Goal: Task Accomplishment & Management: Use online tool/utility

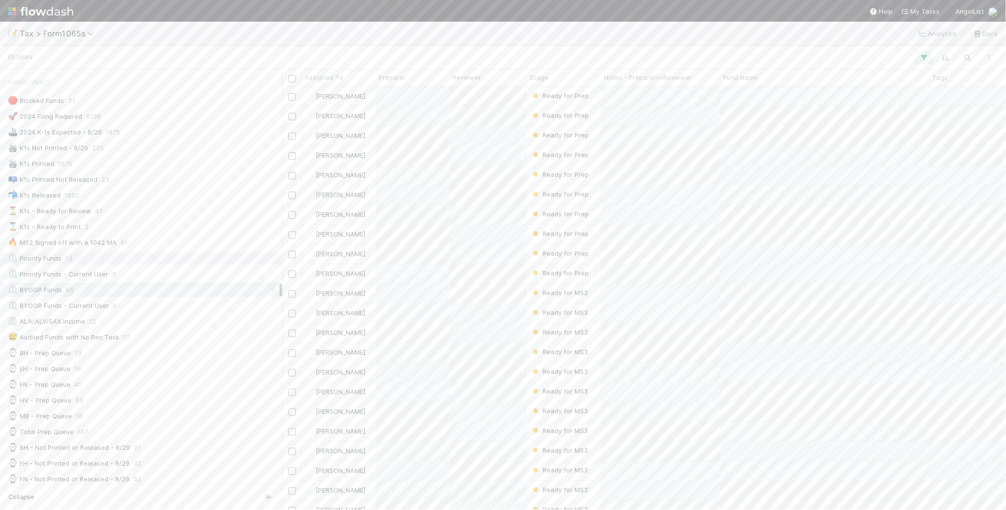
click at [200, 258] on div "⏲️ Priority Funds 13" at bounding box center [144, 258] width 272 height 12
click at [500, 404] on div "Michael Binck Ready for Prep 8/25/25, 2:11:41 PM 31 24 1 4 1 0 8 Helen Vo Ready…" at bounding box center [644, 298] width 724 height 422
click at [237, 287] on div "🟡 Not Printed - No Checklist Items Remain - 8/29 179" at bounding box center [141, 279] width 282 height 13
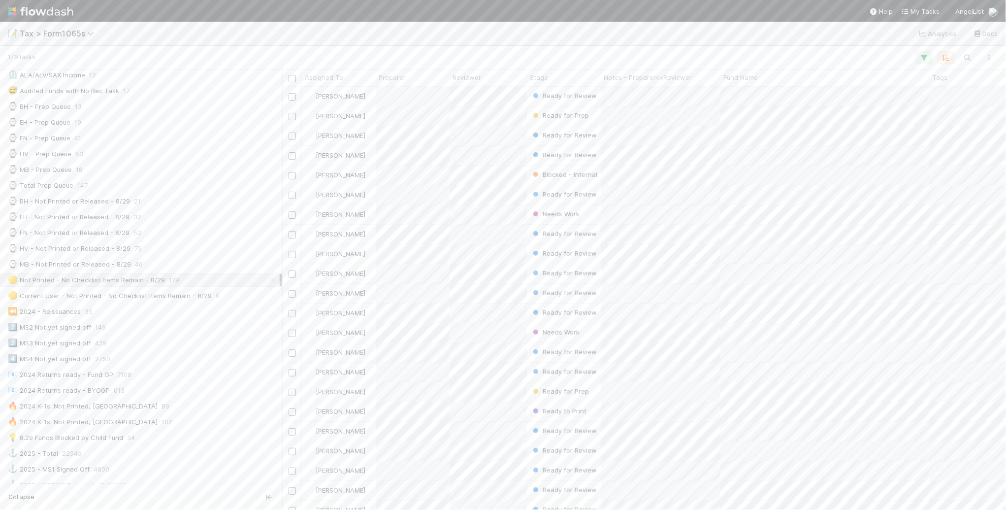
scroll to position [10, 10]
click at [282, 266] on div "Saved Views 🛑 Blocked Funds 37 🚀 2024 Filing Required 9198 🚢 2024 K-1s Expected…" at bounding box center [141, 276] width 282 height 414
drag, startPoint x: 285, startPoint y: 267, endPoint x: 261, endPoint y: 270, distance: 23.8
click at [261, 270] on div at bounding box center [261, 289] width 0 height 440
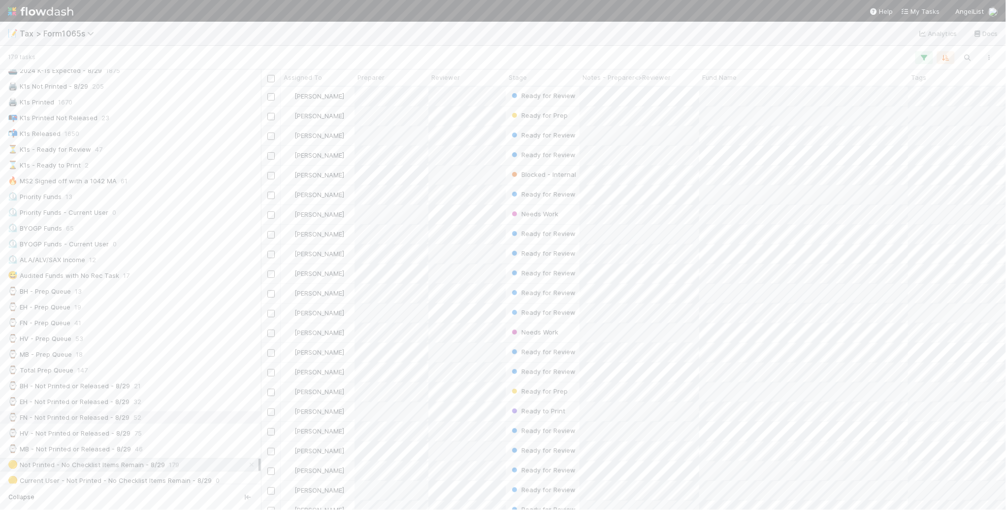
scroll to position [0, 0]
click at [208, 215] on div "⏳ K1s - Ready for Review 47" at bounding box center [133, 211] width 251 height 12
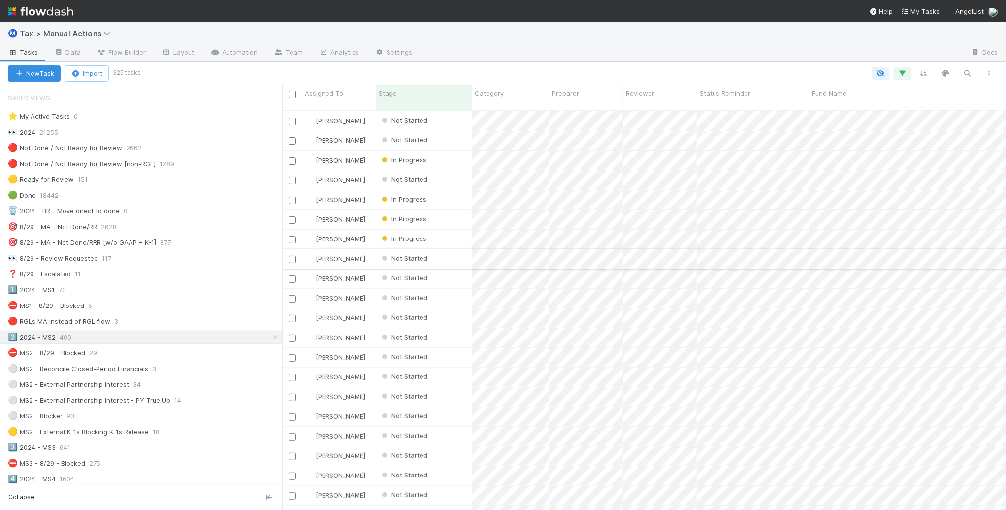
scroll to position [398, 714]
click at [230, 246] on div "🎯 8/29 - MA - Not Done/RRR [w/o GAAP + K-1] 877" at bounding box center [145, 242] width 274 height 12
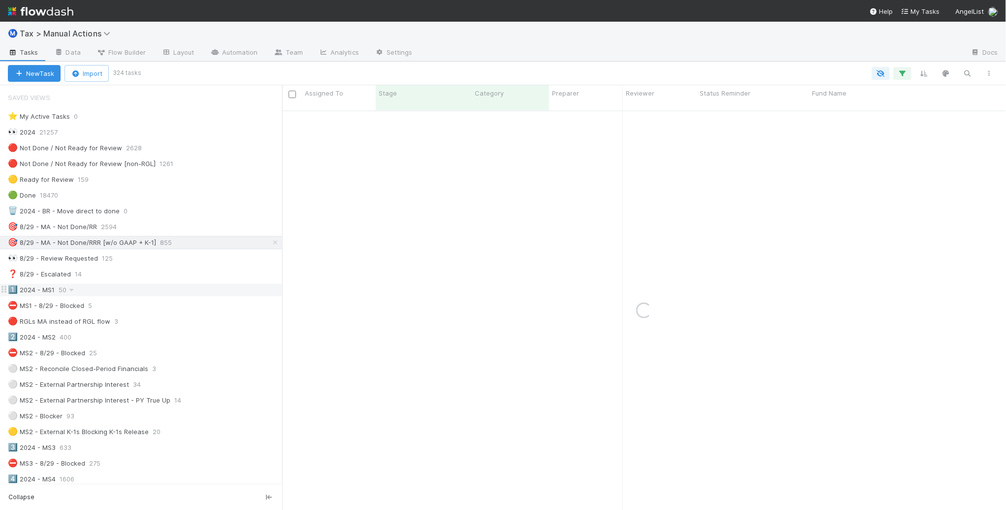
click at [187, 294] on div "1️⃣ 2024 - MS1 50" at bounding box center [145, 290] width 274 height 12
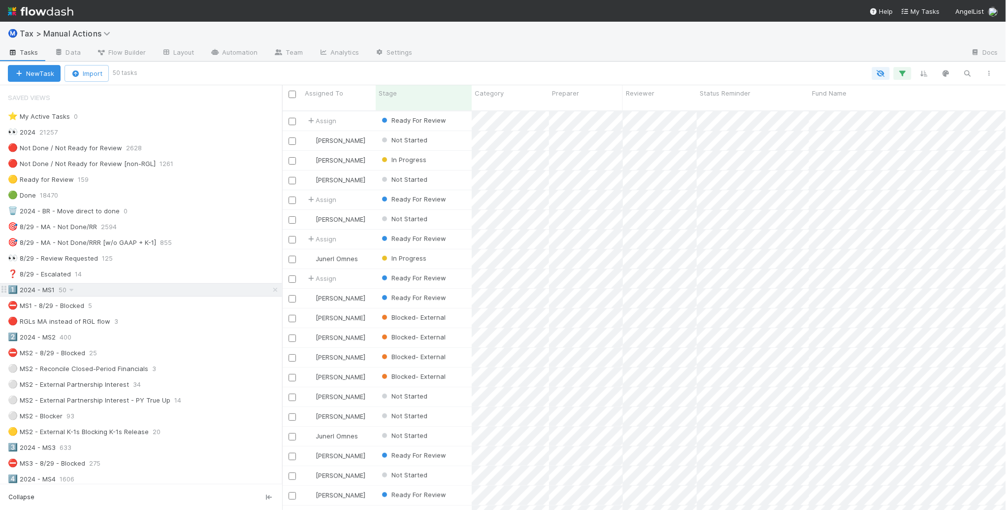
scroll to position [398, 714]
click at [186, 296] on div "1️⃣ 2024 - MS1 50" at bounding box center [145, 290] width 274 height 12
click at [230, 240] on div "🎯 8/29 - MA - Not Done/RRR [w/o GAAP + K-1] 855" at bounding box center [145, 242] width 274 height 12
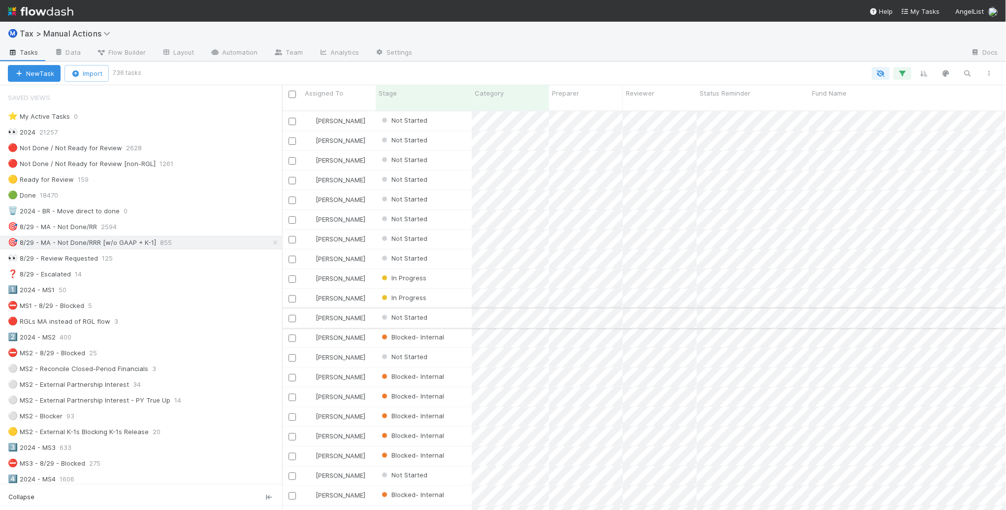
scroll to position [398, 714]
click at [995, 73] on button "button" at bounding box center [989, 73] width 18 height 13
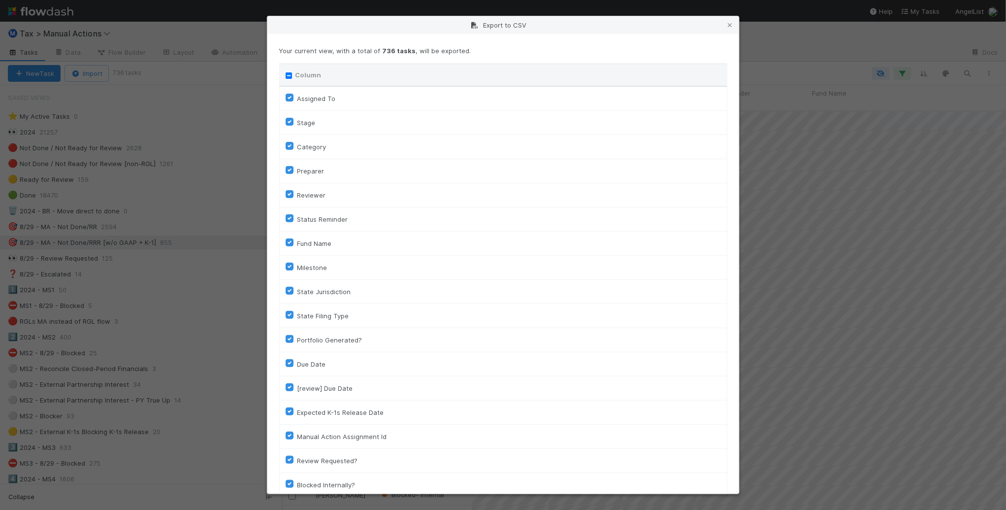
click at [294, 76] on div "Column" at bounding box center [503, 75] width 435 height 10
click at [286, 77] on input "Column" at bounding box center [289, 75] width 6 height 6
checkbox input "true"
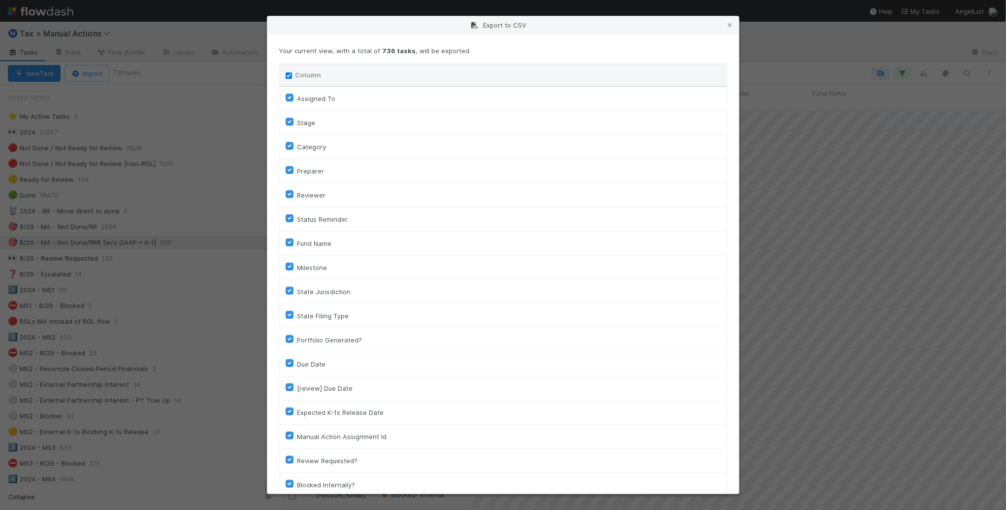
click at [286, 77] on input "Column" at bounding box center [289, 75] width 6 height 6
checkbox input "false"
checkbox To "false"
checkbox input "false"
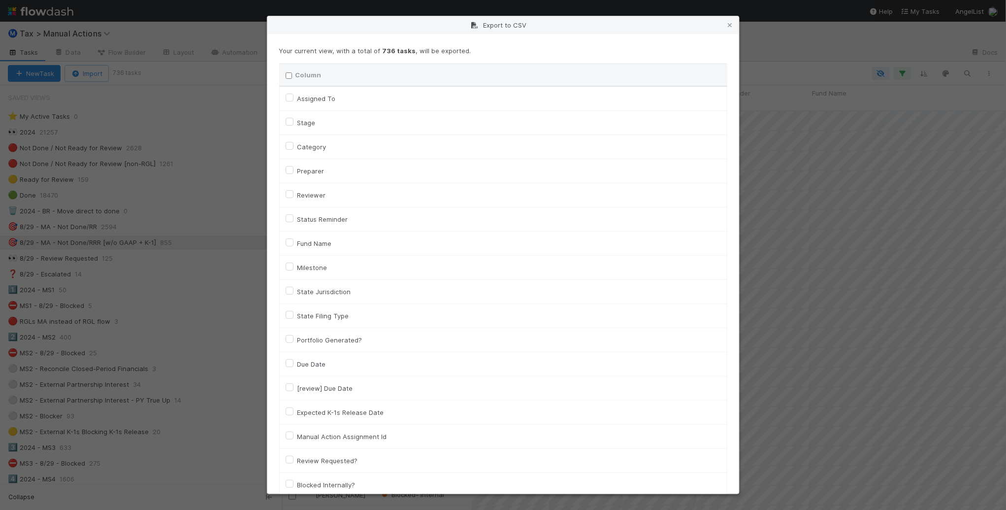
checkbox input "false"
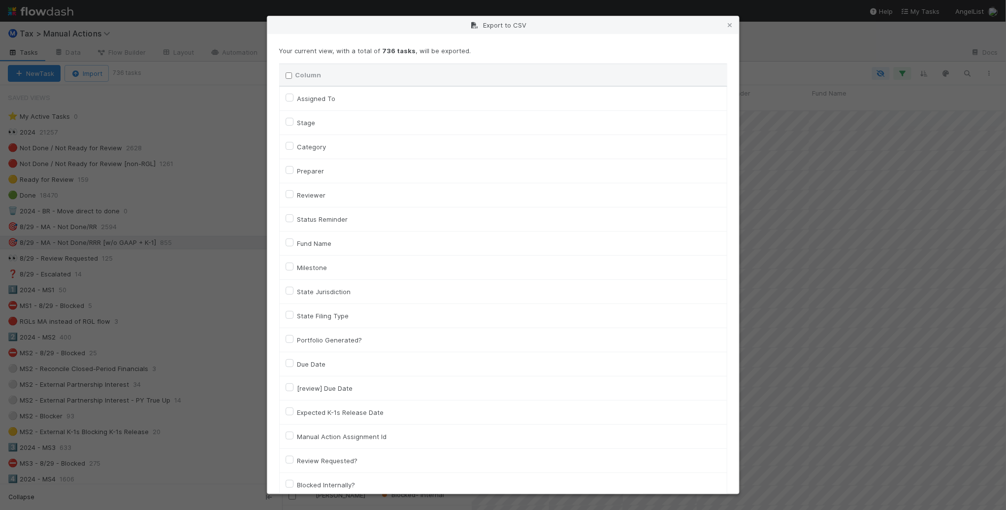
checkbox input "false"
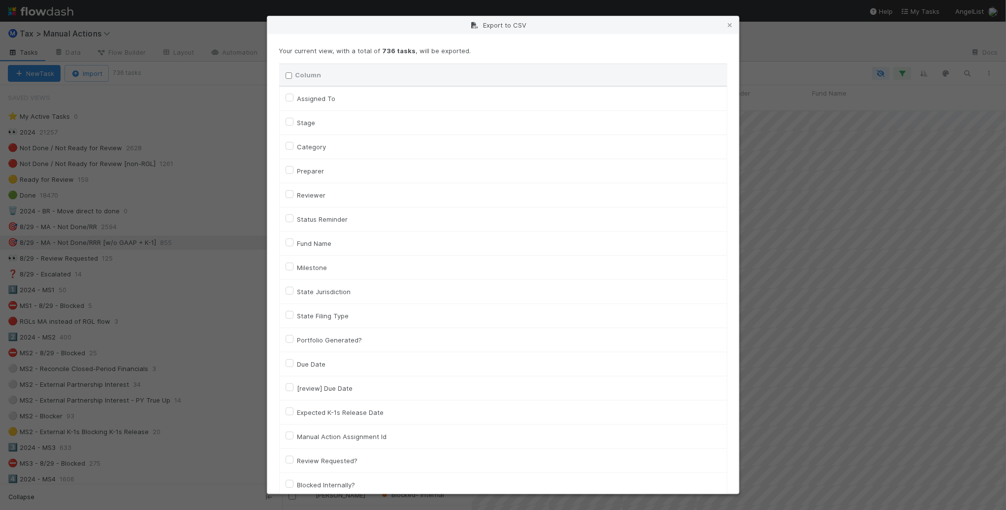
checkbox input "false"
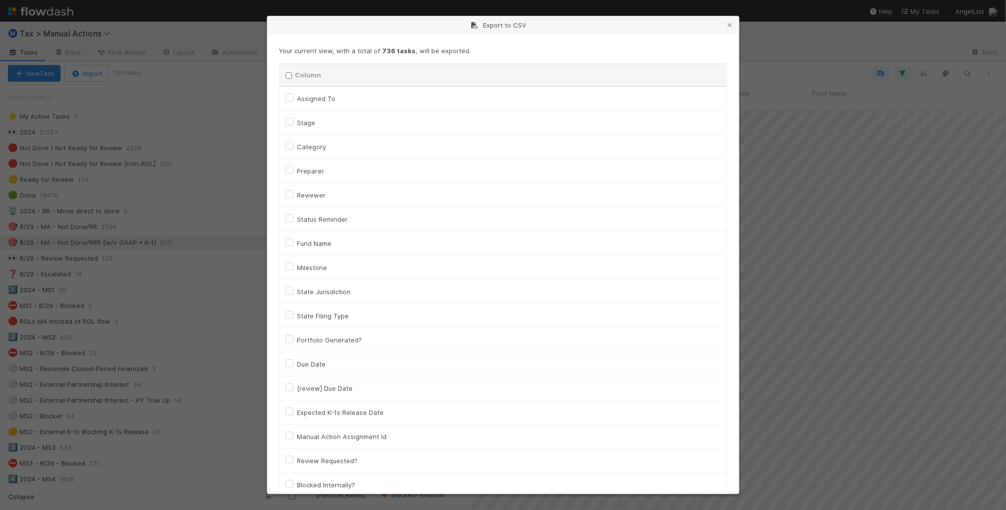
checkbox input "false"
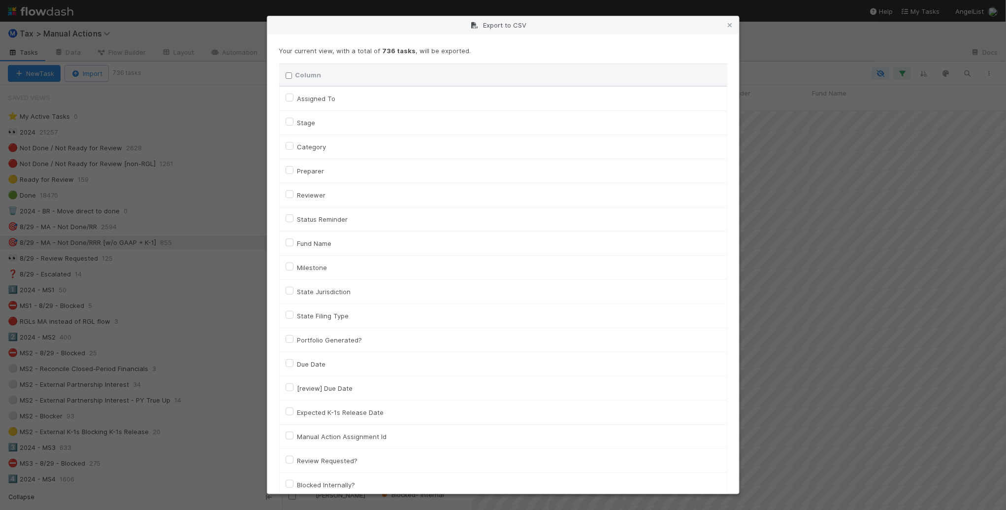
checkbox input "false"
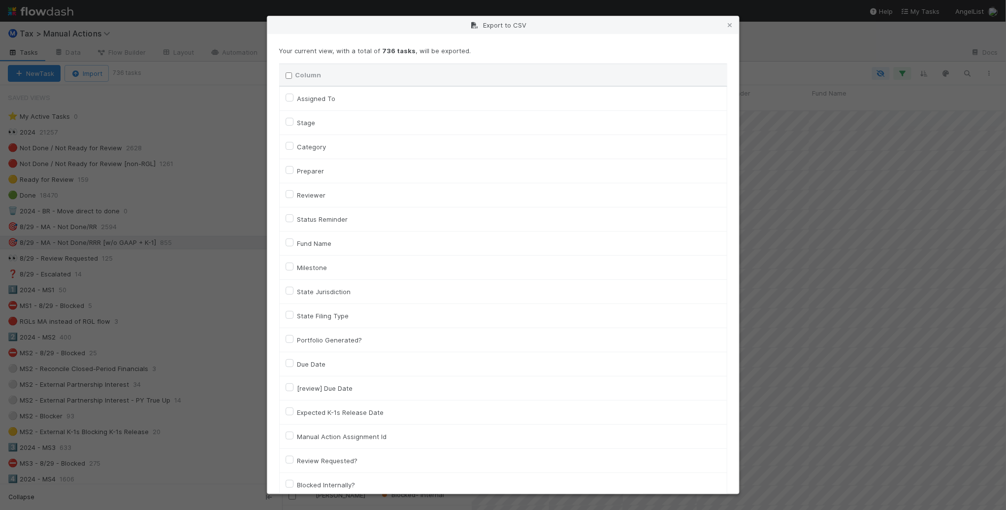
checkbox On "false"
checkbox input "false"
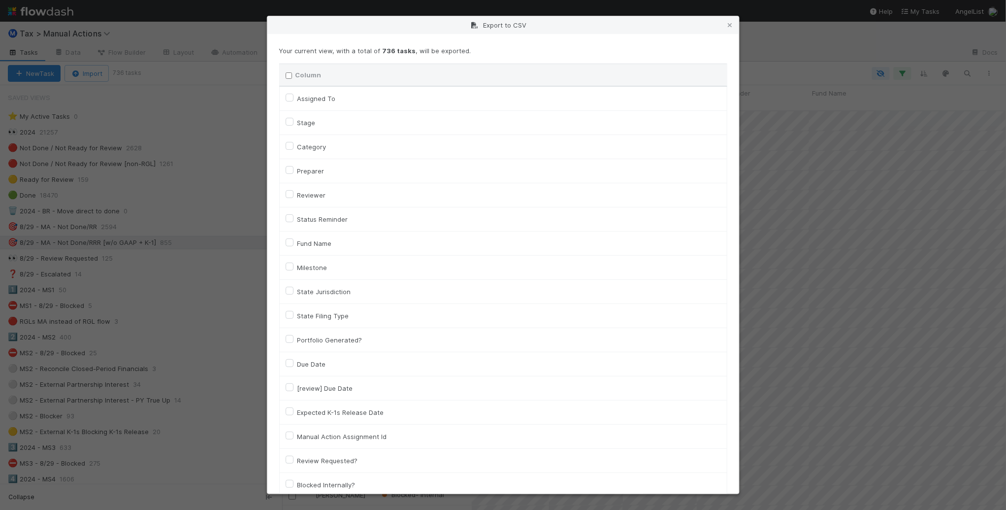
checkbox input "false"
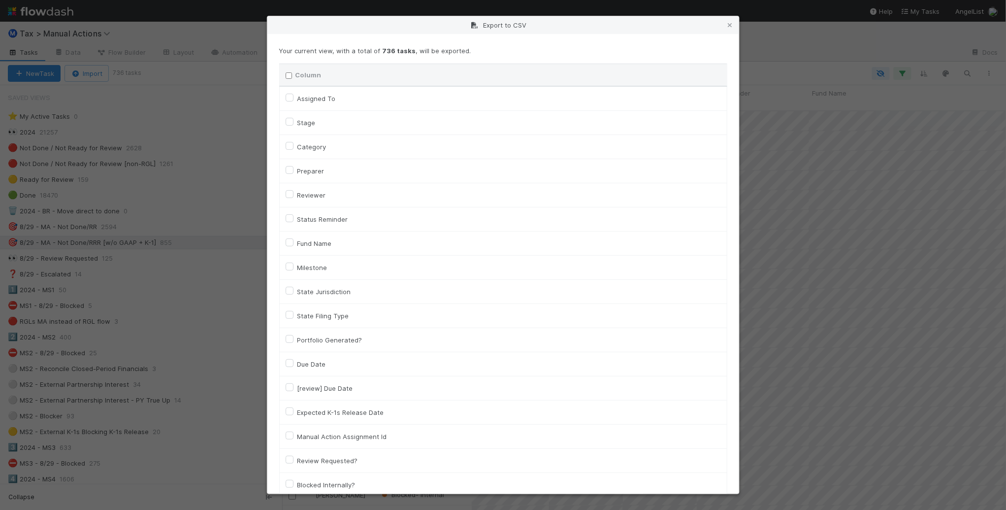
checkbox input "false"
checkbox URL "false"
click at [297, 97] on label "Assigned To" at bounding box center [316, 99] width 38 height 12
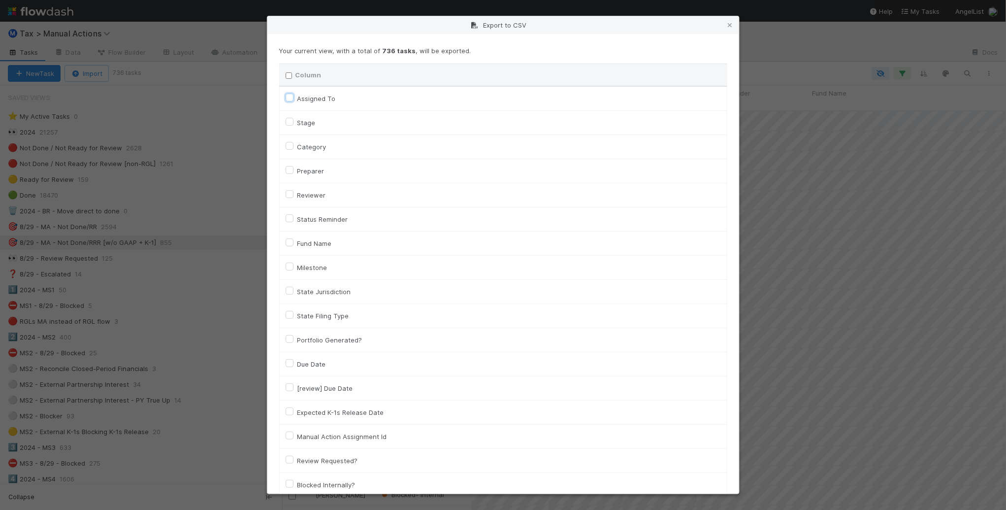
click at [290, 97] on To "Assigned To" at bounding box center [290, 97] width 8 height 9
checkbox To "true"
click at [306, 149] on label "Category" at bounding box center [311, 147] width 29 height 12
click at [293, 149] on input "Category" at bounding box center [290, 145] width 8 height 9
checkbox input "true"
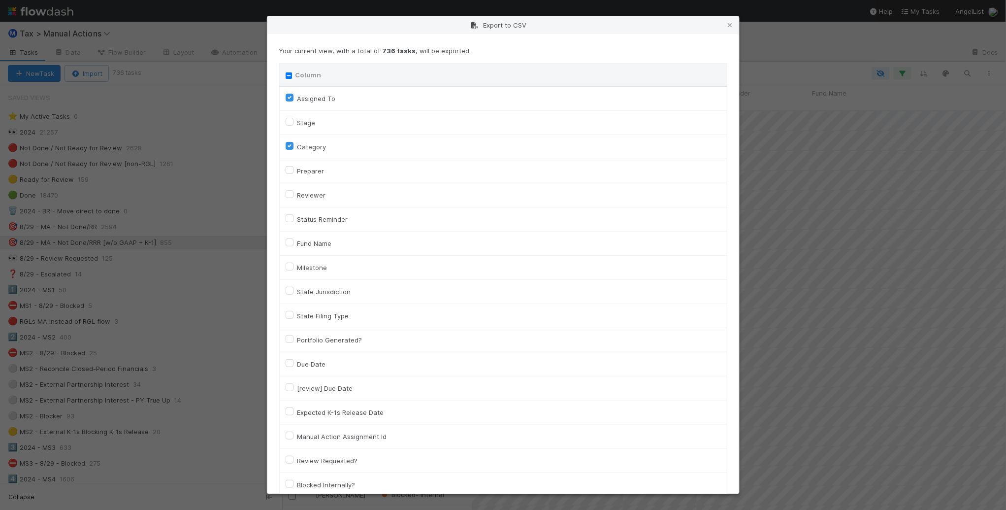
click at [307, 242] on label "Fund Name" at bounding box center [314, 243] width 34 height 12
click at [293, 242] on input "Fund Name" at bounding box center [290, 241] width 8 height 9
checkbox input "true"
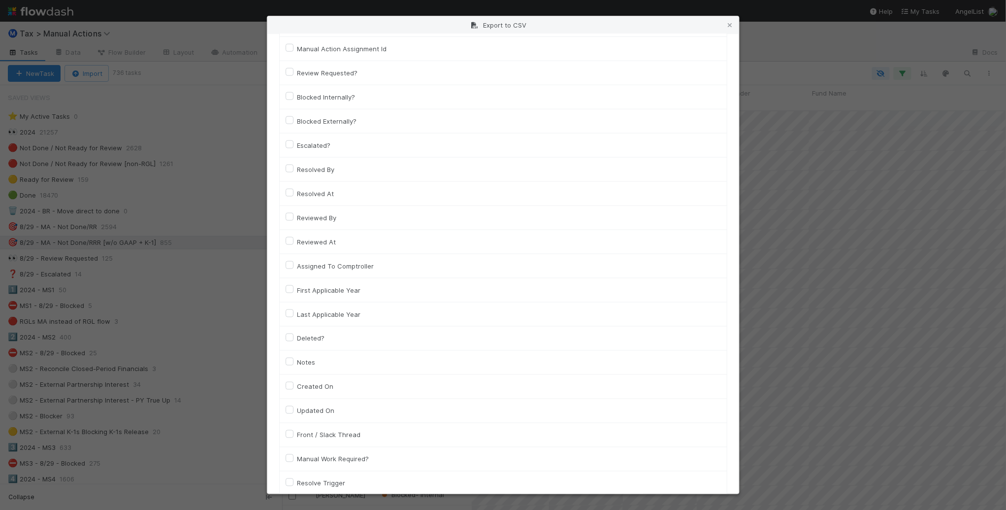
scroll to position [492, 0]
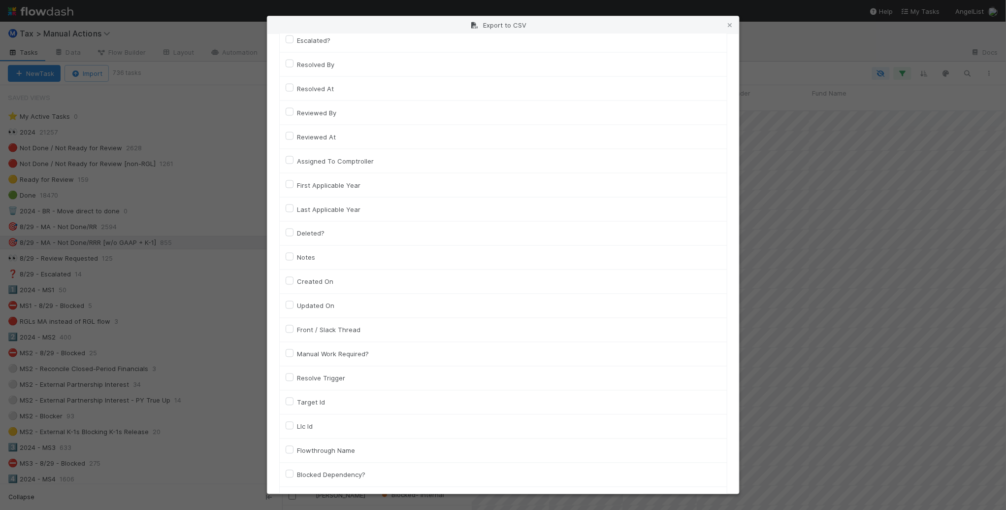
click at [310, 427] on label "Llc Id" at bounding box center [305, 427] width 16 height 12
click at [293, 427] on input "Llc Id" at bounding box center [290, 425] width 8 height 9
checkbox input "true"
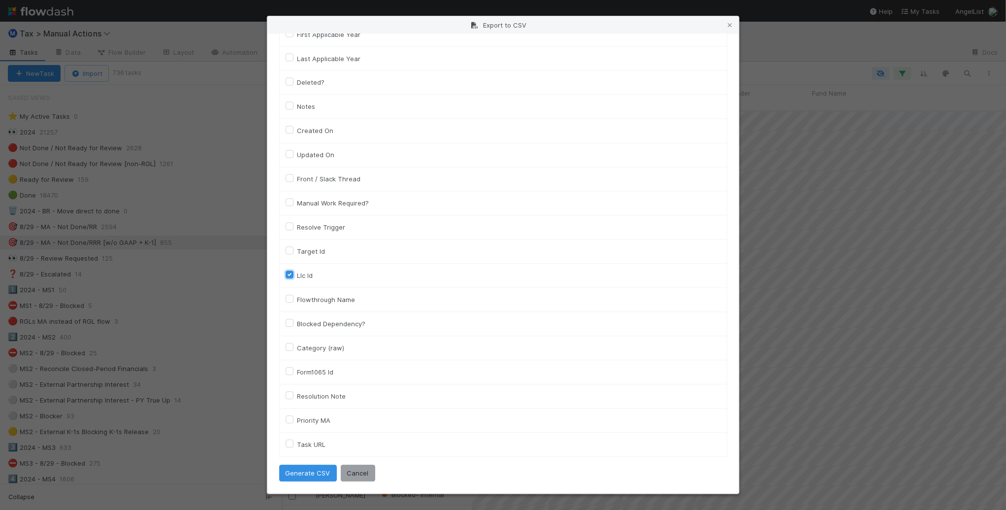
scroll to position [648, 0]
click at [300, 476] on button "Generate CSV" at bounding box center [308, 473] width 58 height 17
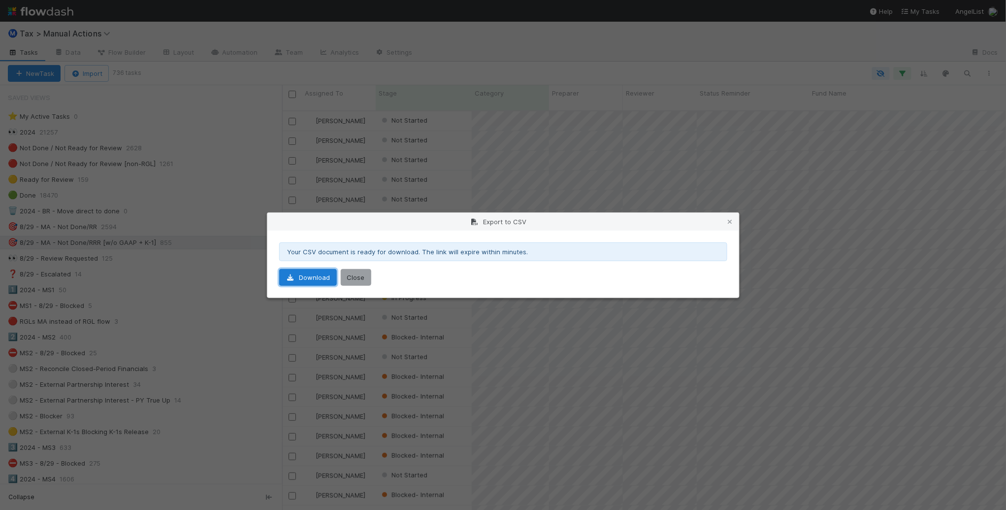
click at [319, 274] on link "Download" at bounding box center [308, 277] width 58 height 17
click at [729, 219] on icon at bounding box center [730, 222] width 10 height 6
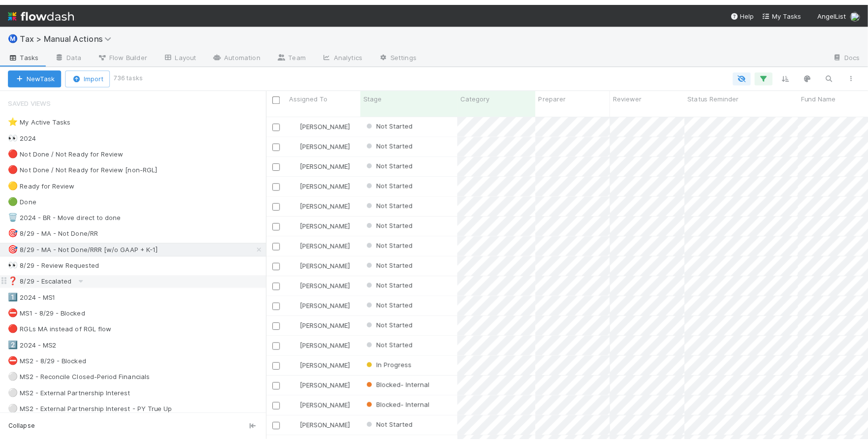
scroll to position [318, 587]
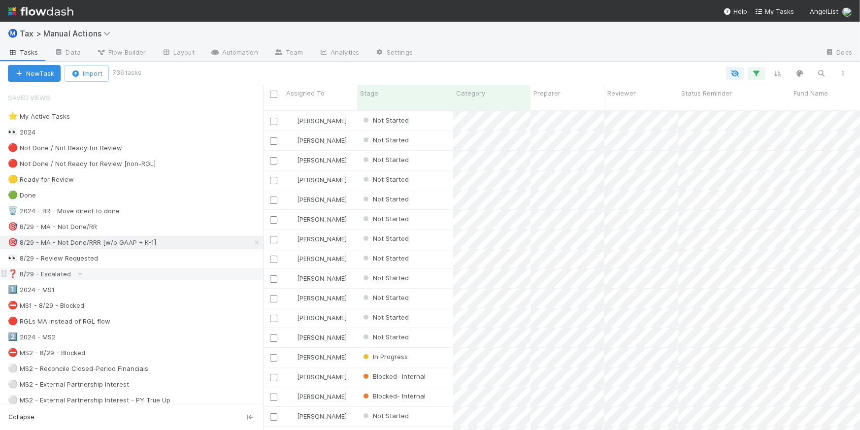
drag, startPoint x: 284, startPoint y: 273, endPoint x: 263, endPoint y: 273, distance: 20.7
click at [263, 273] on div at bounding box center [263, 257] width 0 height 345
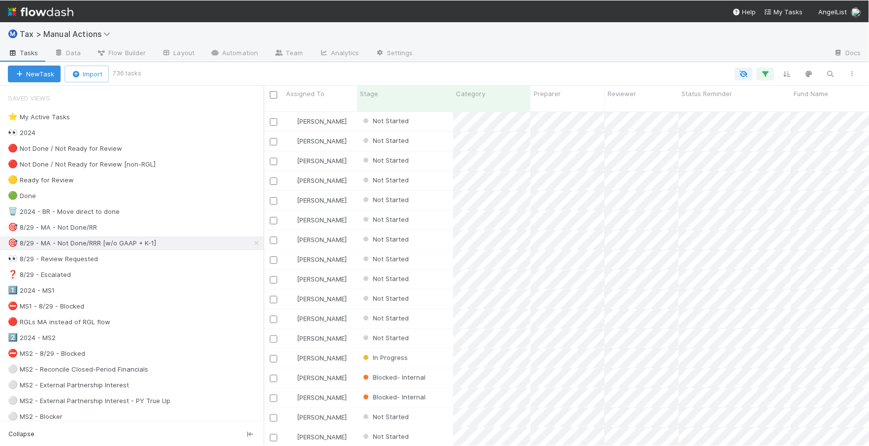
scroll to position [334, 596]
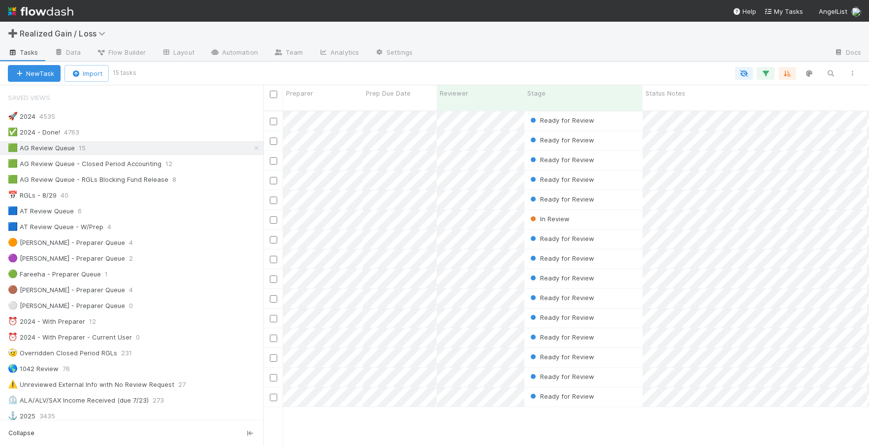
scroll to position [10, 10]
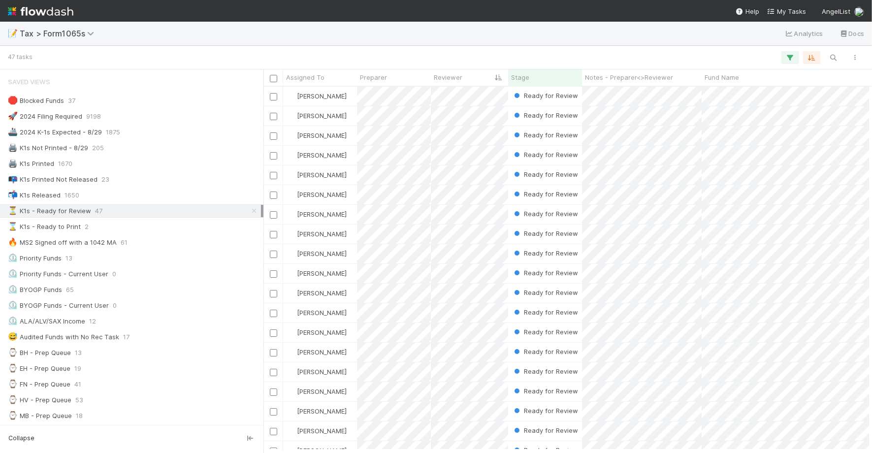
scroll to position [357, 599]
